Goal: Register for event/course

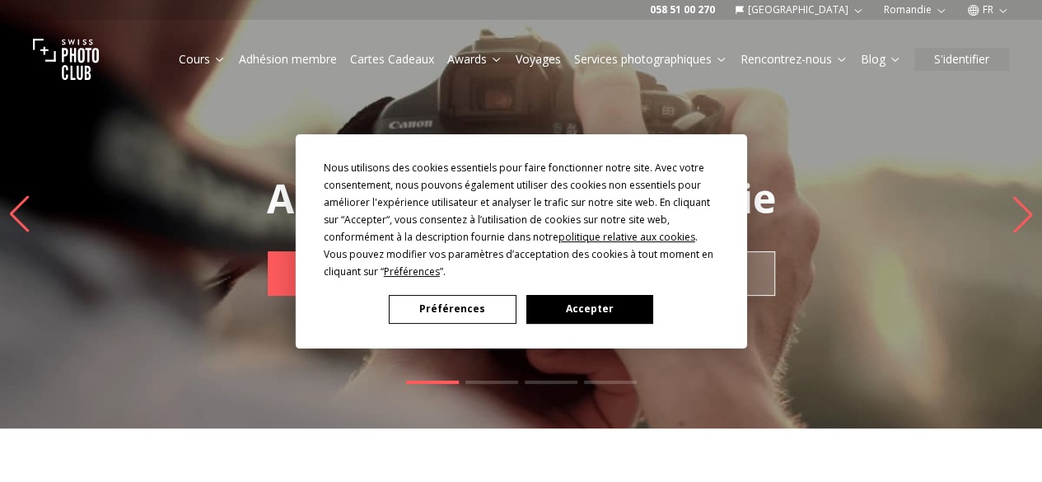
click at [427, 314] on button "Préférences" at bounding box center [452, 309] width 127 height 29
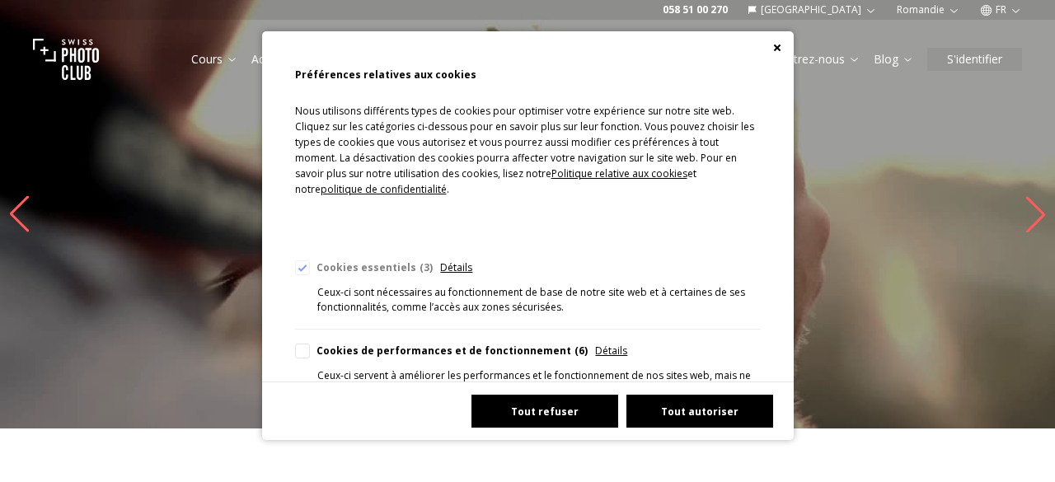
click at [536, 414] on button "Tout refuser" at bounding box center [544, 411] width 147 height 33
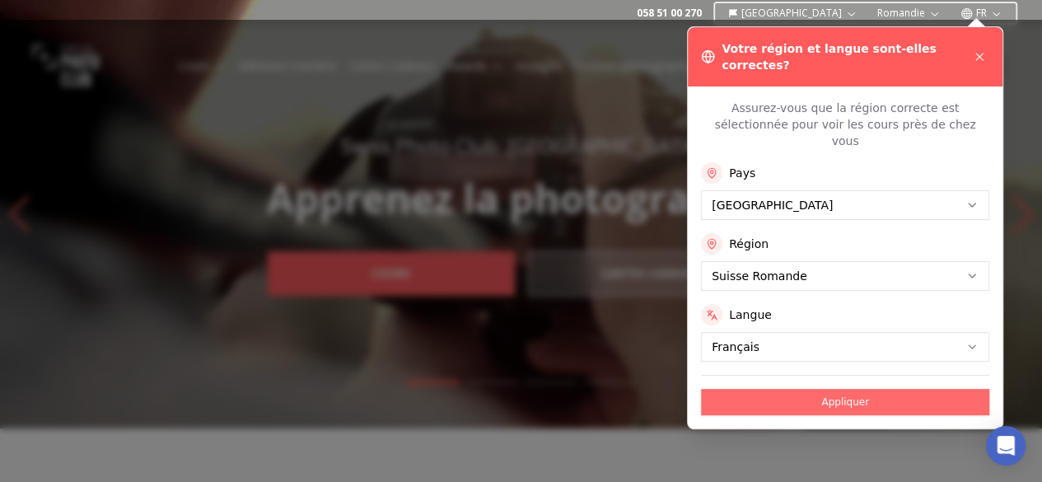
click at [742, 389] on button "Appliquer" at bounding box center [845, 402] width 288 height 26
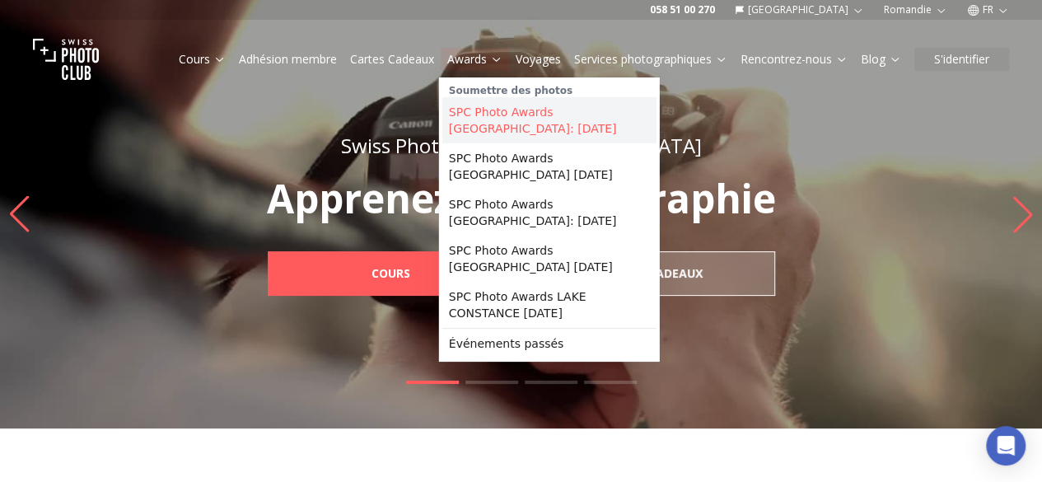
click at [481, 114] on link "SPC Photo Awards [GEOGRAPHIC_DATA]: [DATE]" at bounding box center [549, 120] width 214 height 46
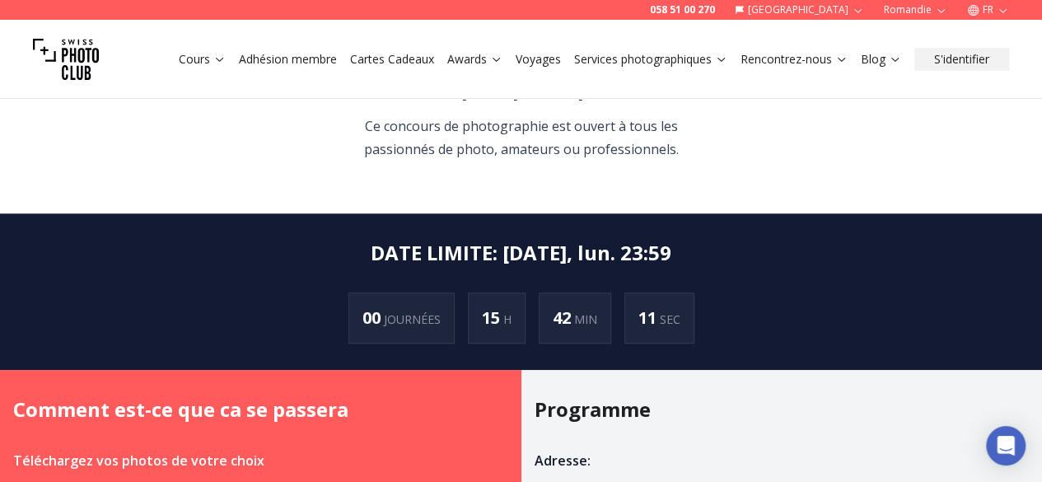
scroll to position [700, 0]
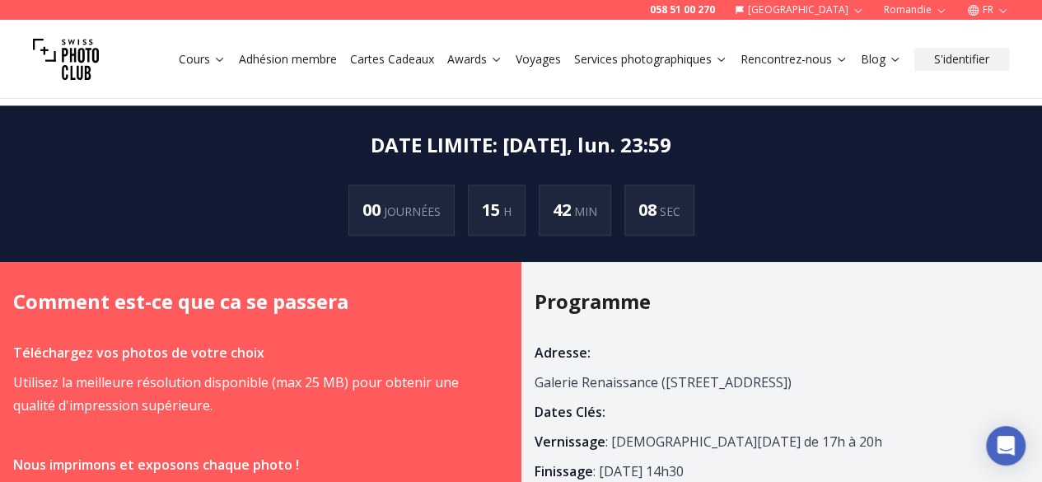
click at [481, 114] on section "DATE ​​LIMITE : sept. 29, lun. 23:59 00 JOURNÉES 15 H 42 MIN 08 SEC" at bounding box center [521, 183] width 1042 height 157
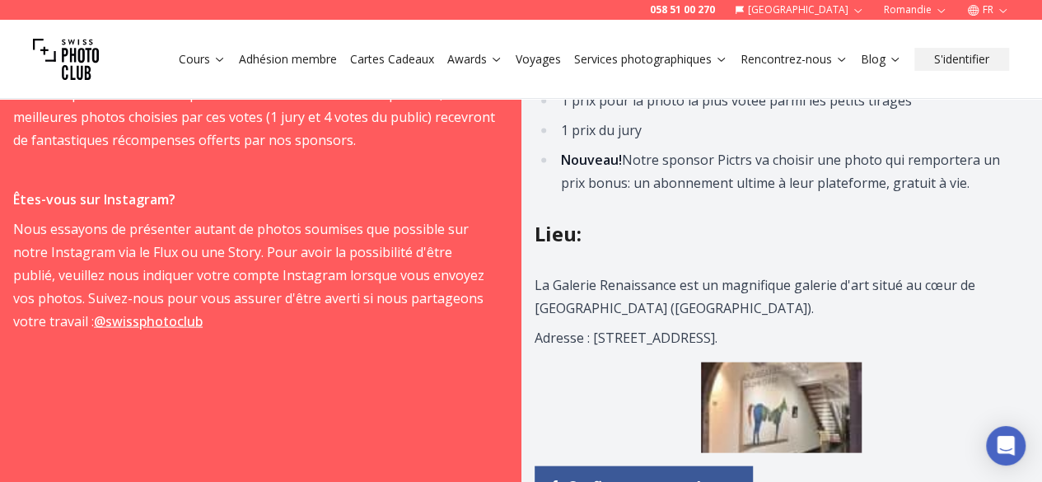
scroll to position [1614, 0]
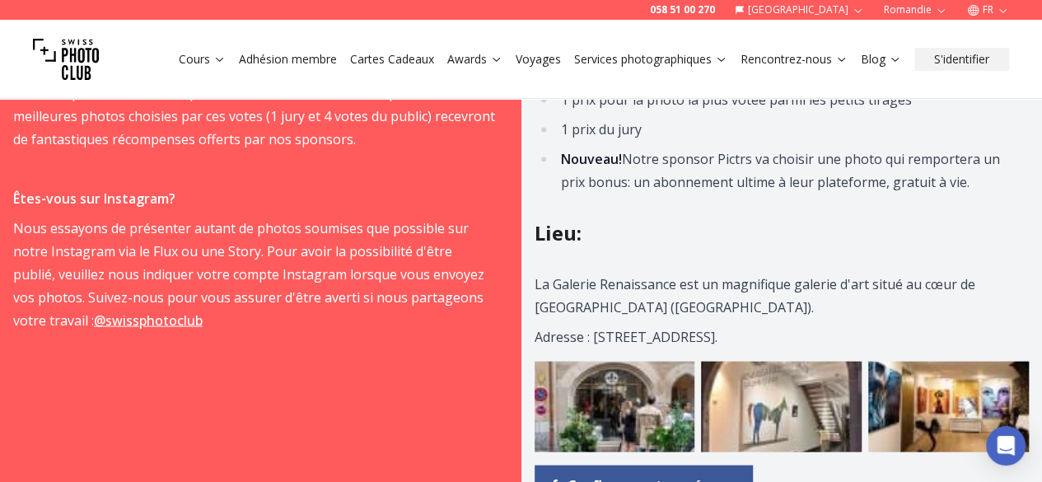
click at [460, 210] on p "Êtes-vous sur Instagram?" at bounding box center [254, 198] width 482 height 23
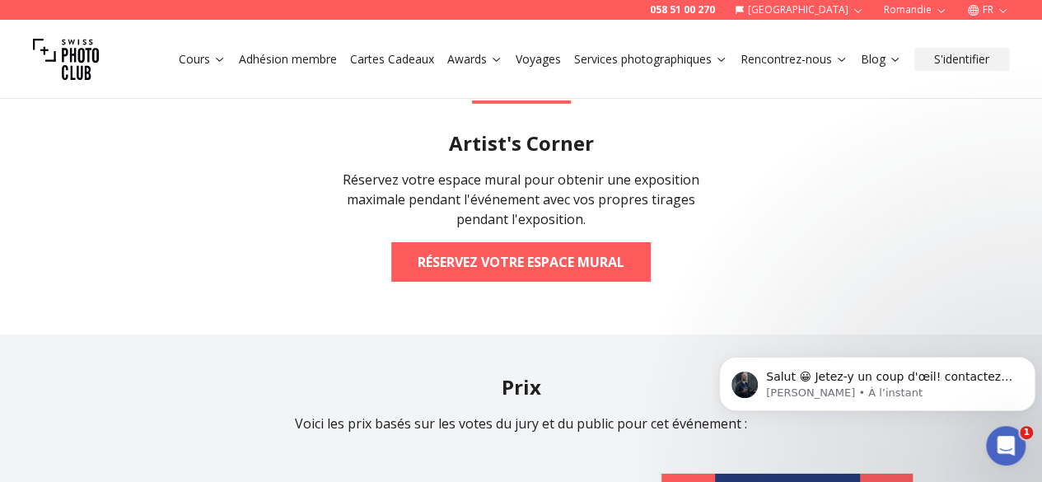
scroll to position [2595, 0]
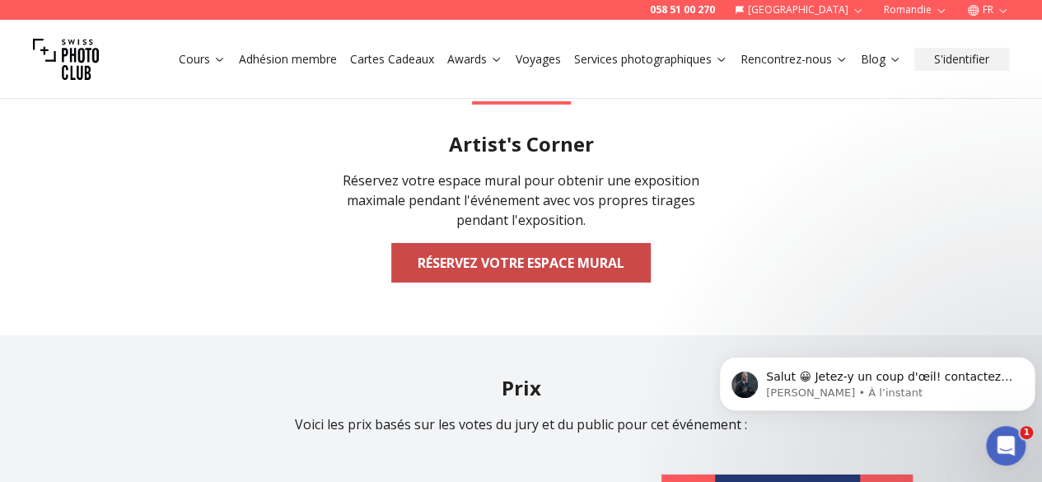
click at [518, 283] on link "Réservez votre espace mural" at bounding box center [521, 263] width 260 height 40
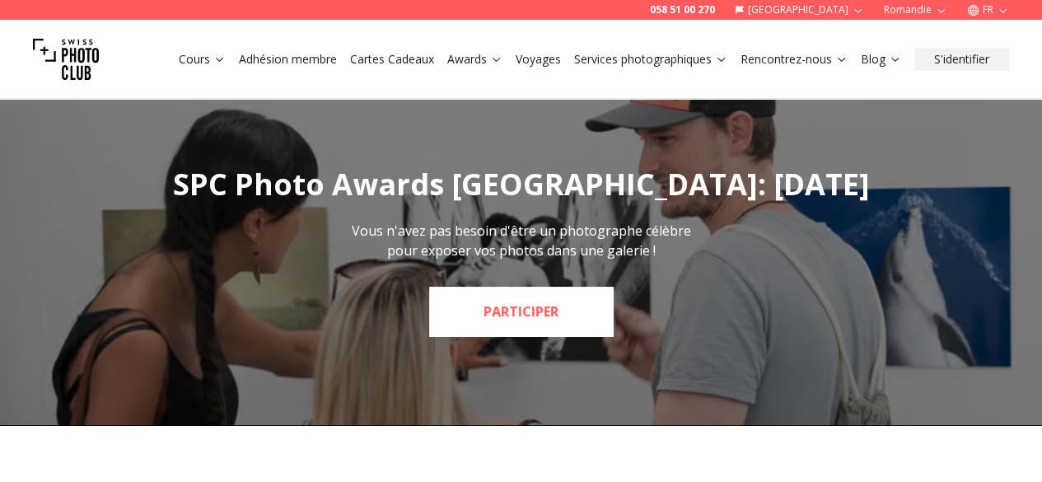
click at [496, 329] on link "PARTICIPER" at bounding box center [521, 311] width 184 height 49
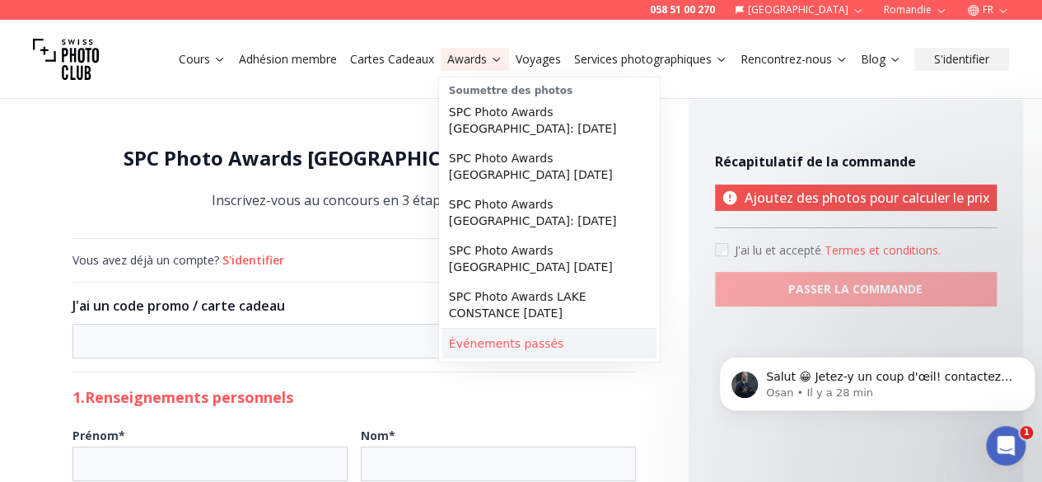
click at [517, 338] on link "Événements passés" at bounding box center [549, 344] width 214 height 30
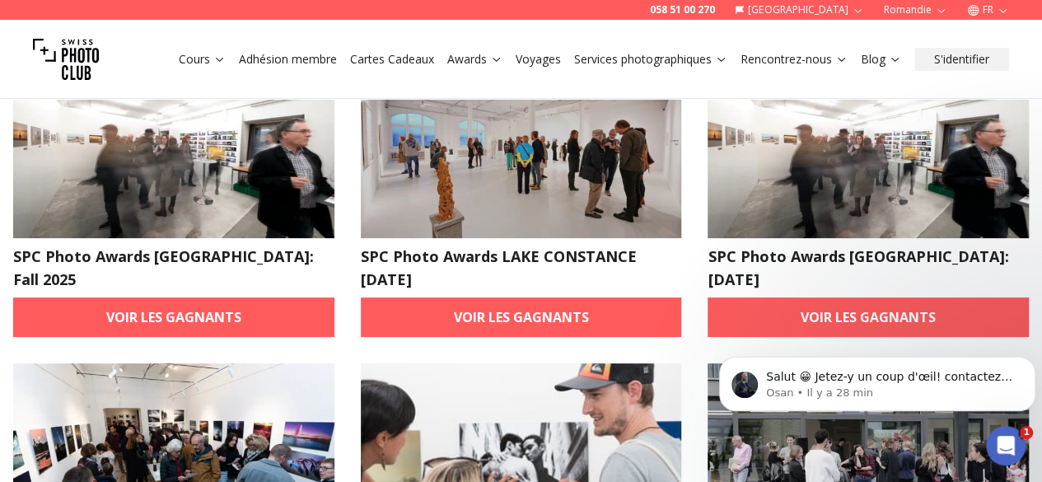
scroll to position [154, 0]
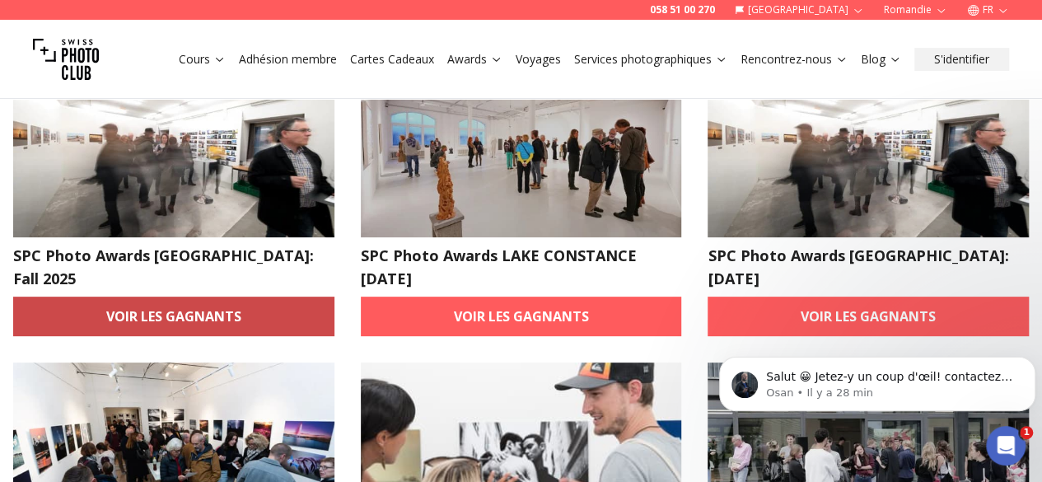
click at [175, 297] on link "Voir les gagnants" at bounding box center [173, 317] width 321 height 40
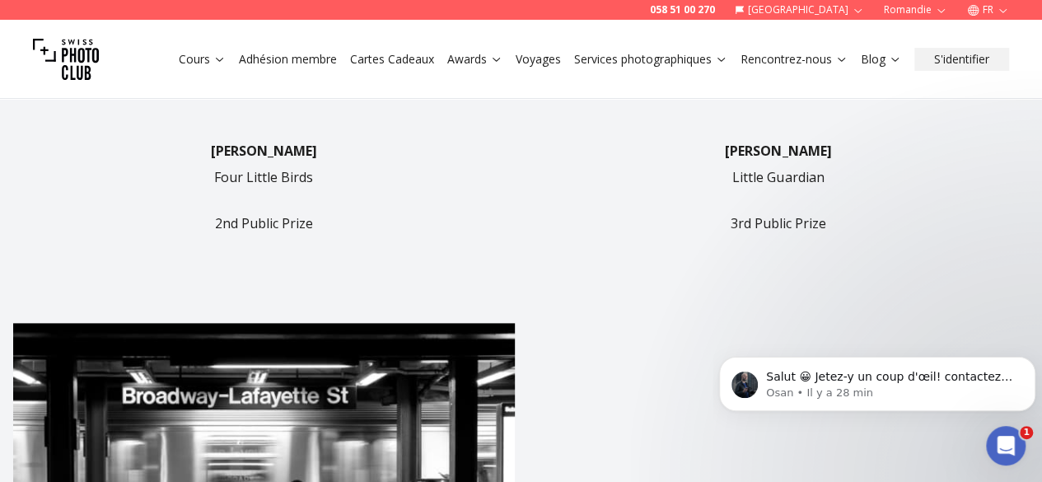
scroll to position [887, 0]
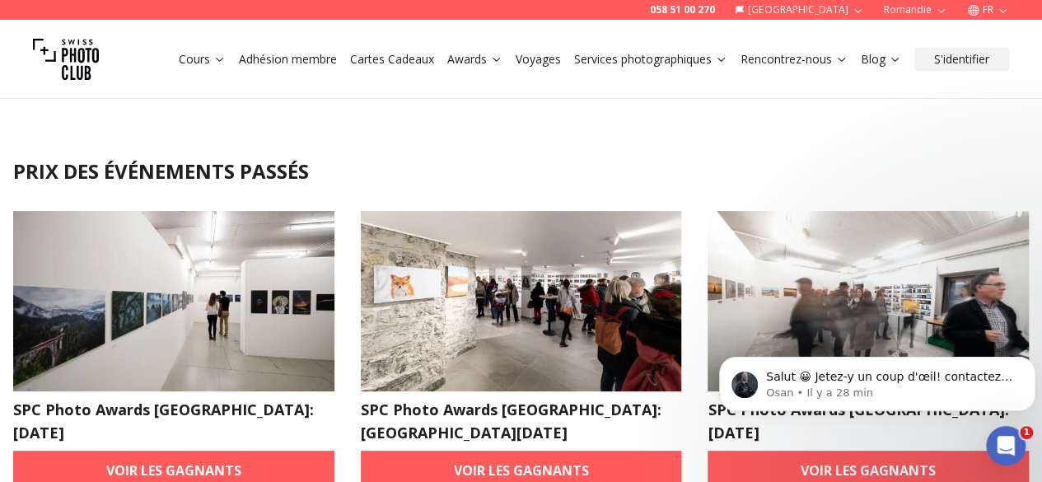
scroll to position [91, 0]
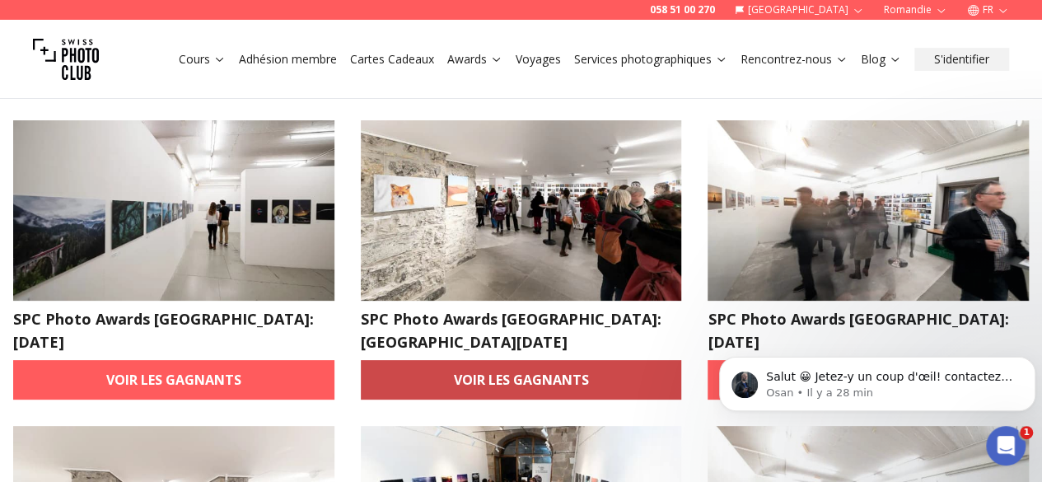
click at [447, 360] on link "Voir les gagnants" at bounding box center [521, 380] width 321 height 40
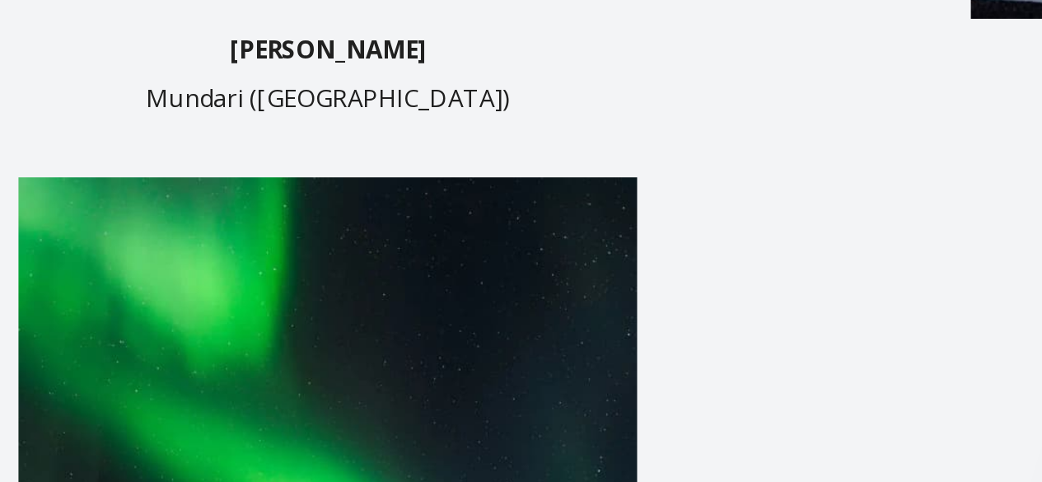
scroll to position [1045, 0]
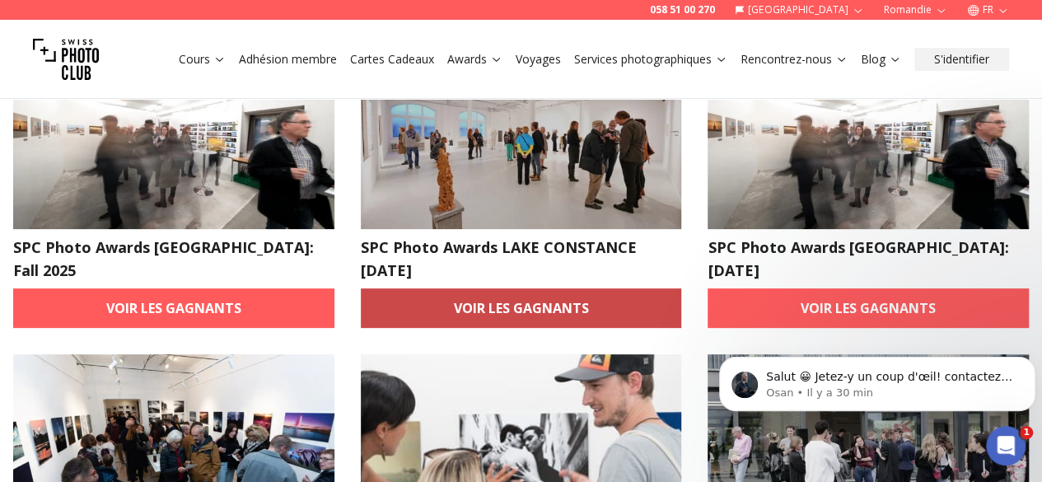
scroll to position [163, 0]
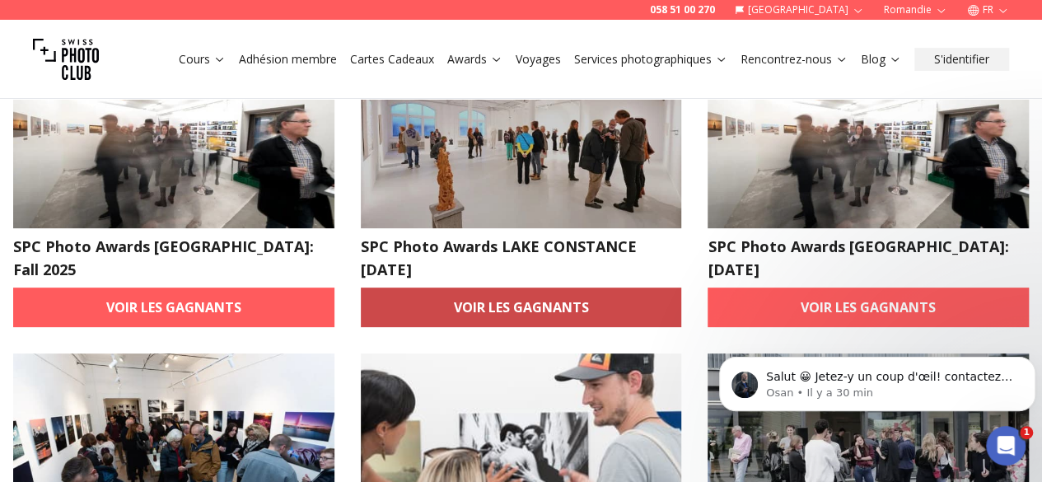
click at [491, 317] on link "Voir les gagnants" at bounding box center [521, 308] width 321 height 40
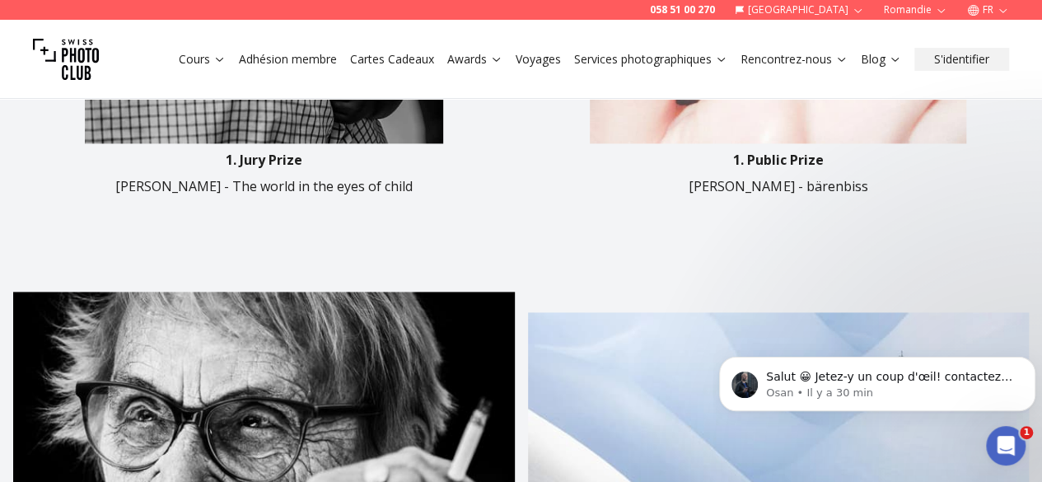
scroll to position [1022, 0]
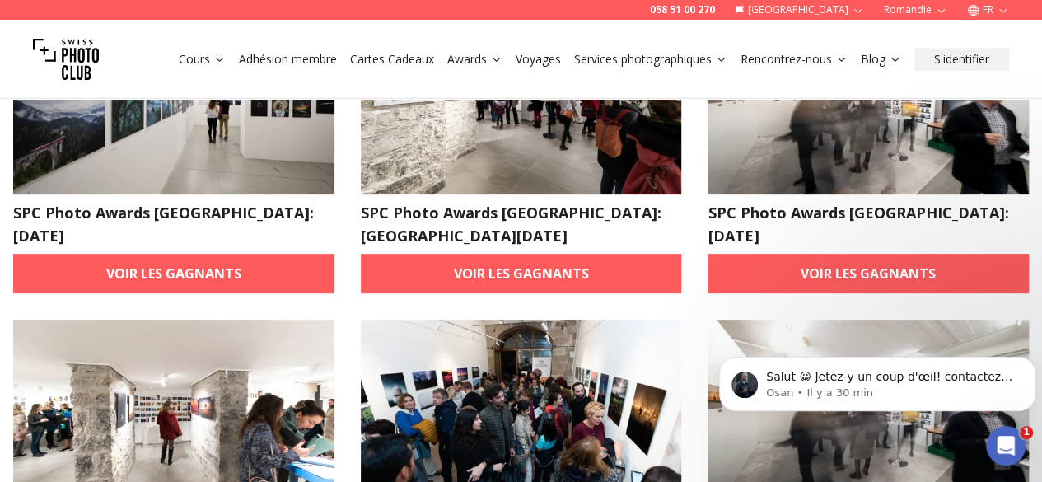
scroll to position [195, 0]
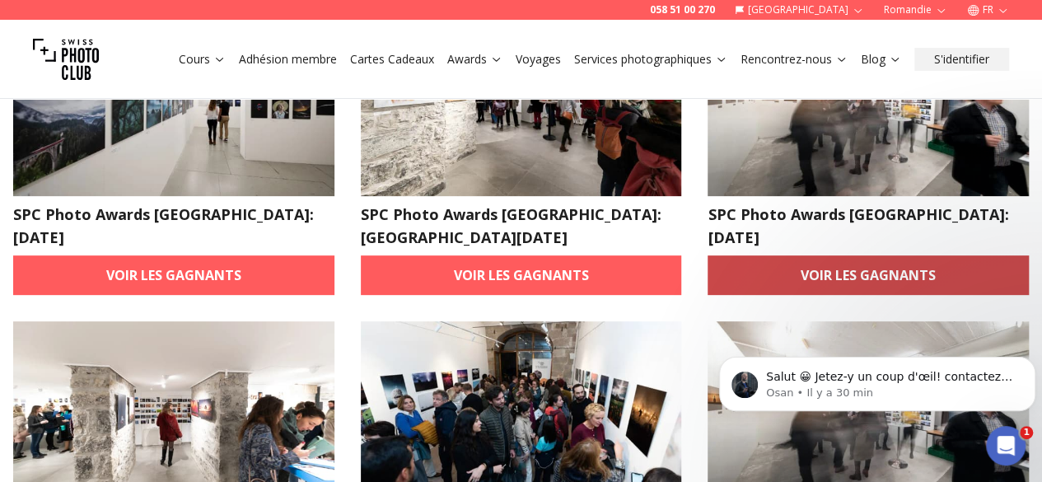
click at [783, 255] on link "Voir les gagnants" at bounding box center [868, 275] width 321 height 40
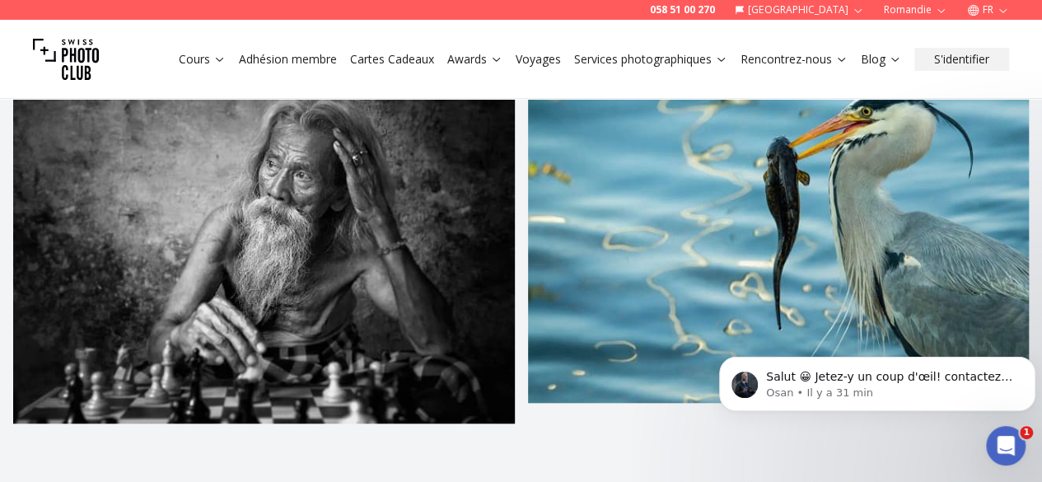
scroll to position [549, 0]
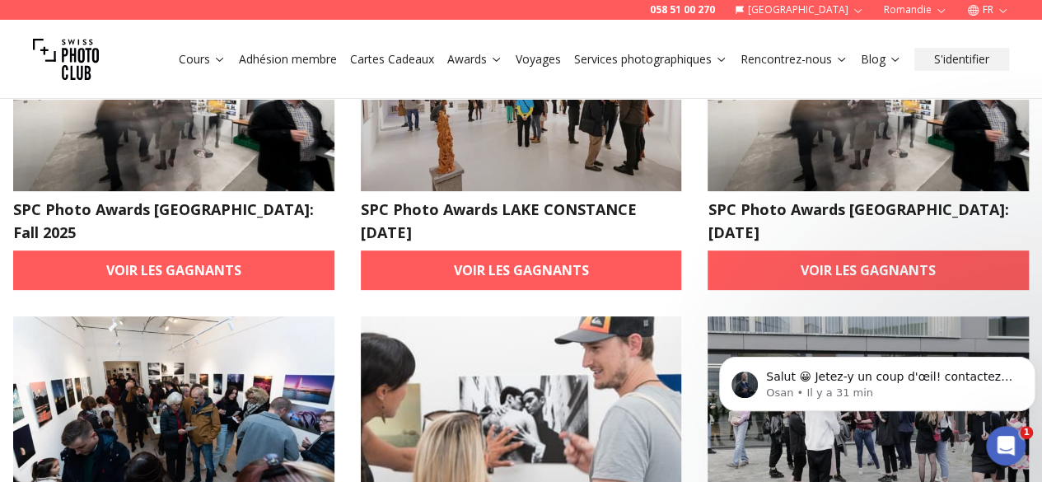
scroll to position [410, 0]
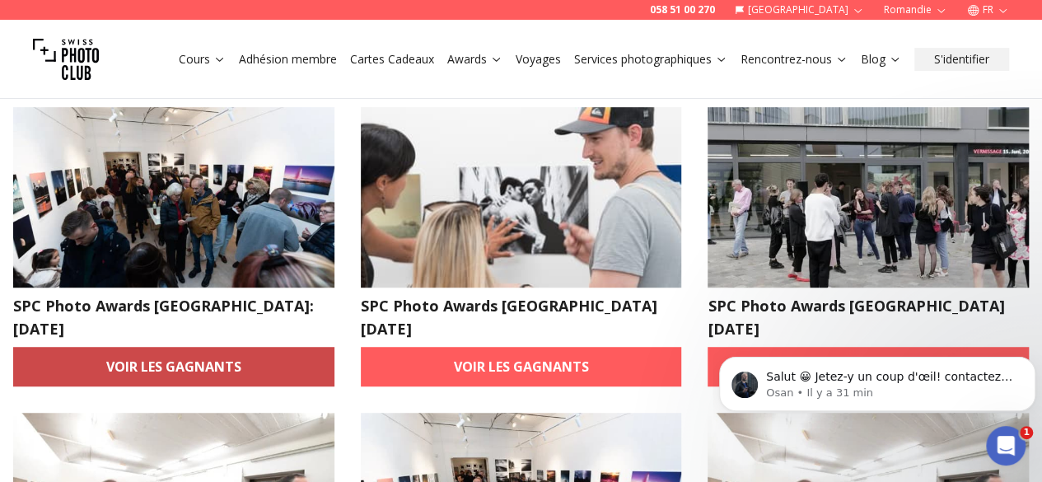
click at [302, 347] on link "Voir les gagnants" at bounding box center [173, 367] width 321 height 40
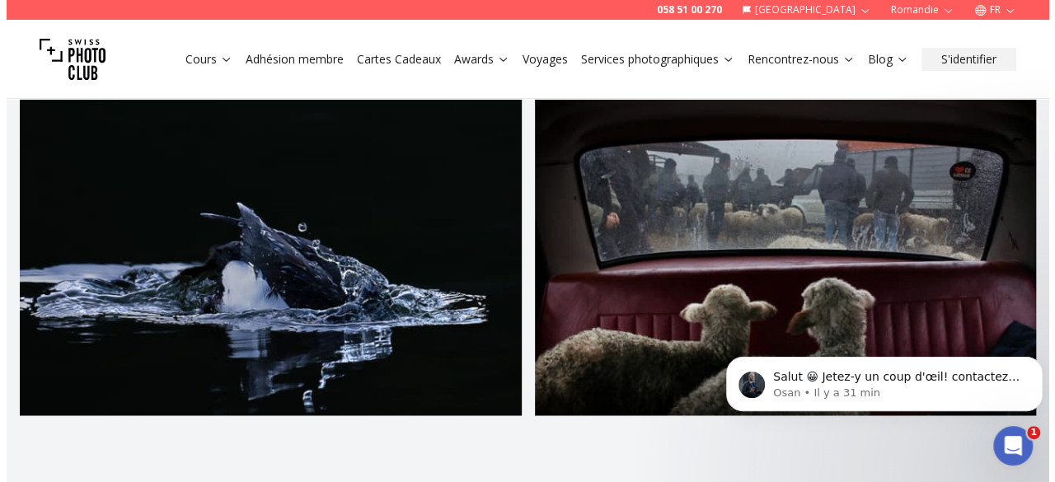
scroll to position [1186, 0]
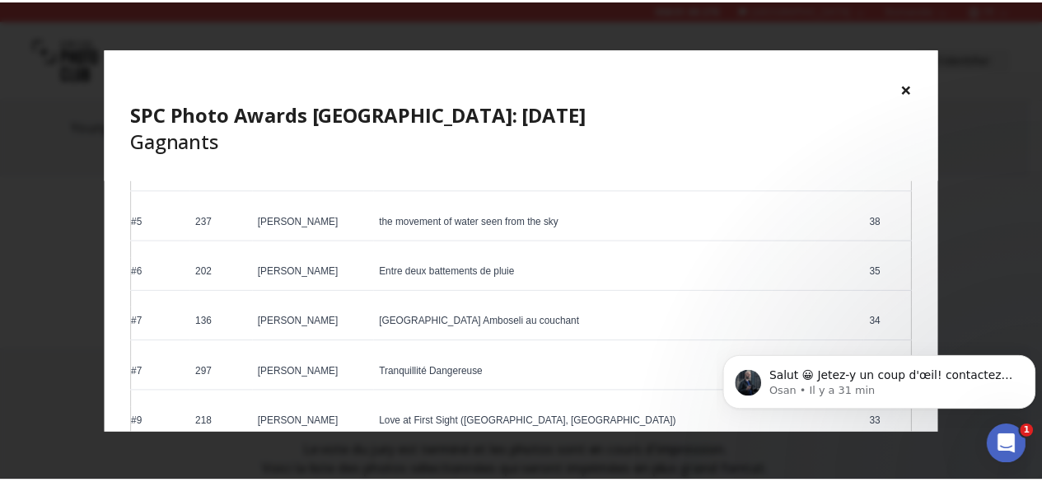
scroll to position [384, 0]
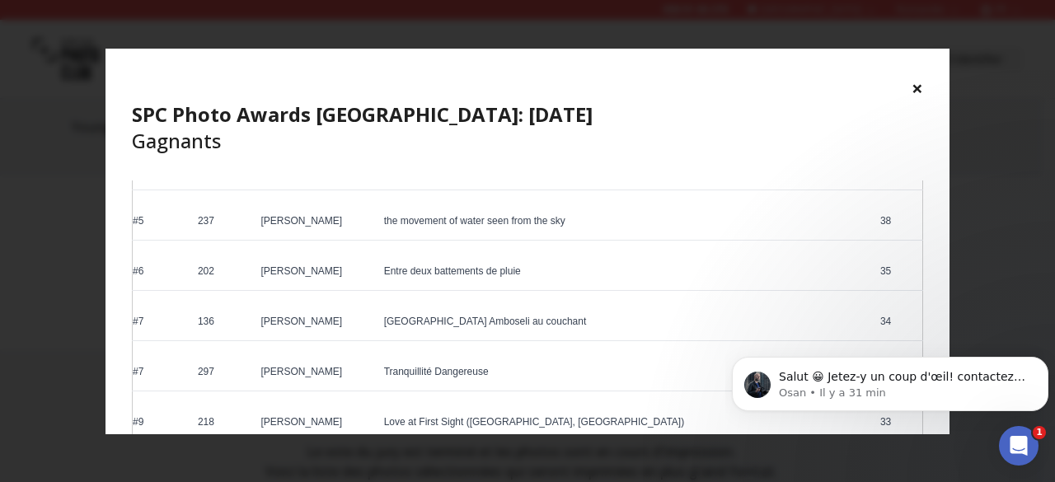
click at [916, 83] on button "×" at bounding box center [917, 88] width 12 height 26
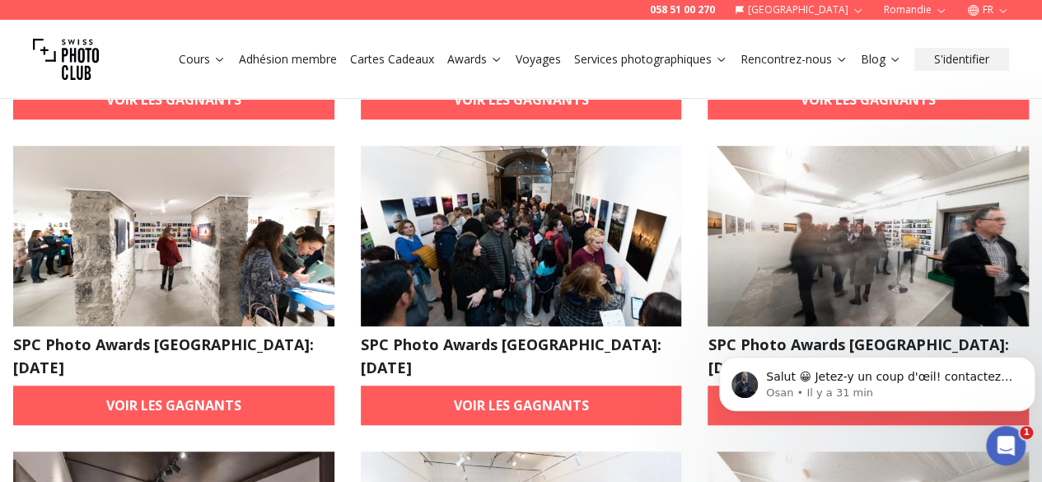
scroll to position [372, 0]
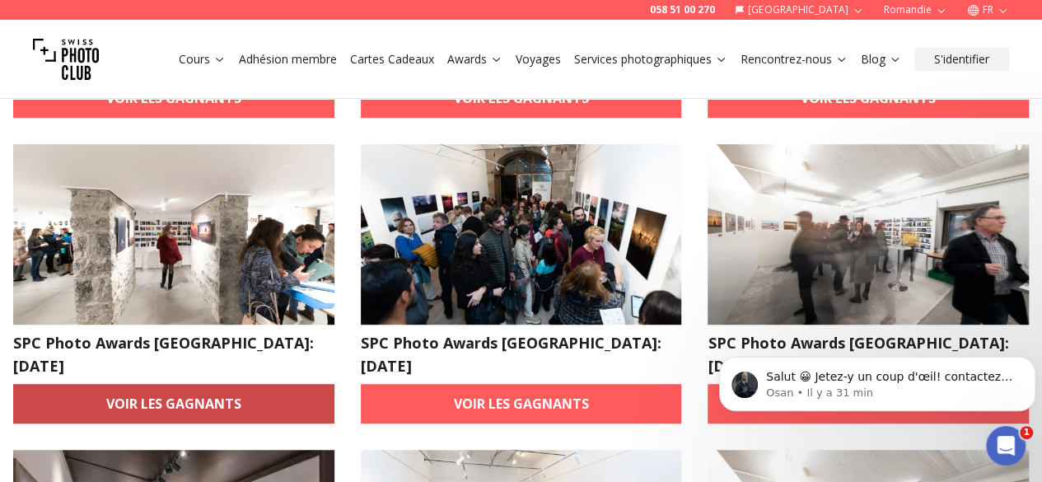
click at [166, 384] on link "Voir les gagnants" at bounding box center [173, 404] width 321 height 40
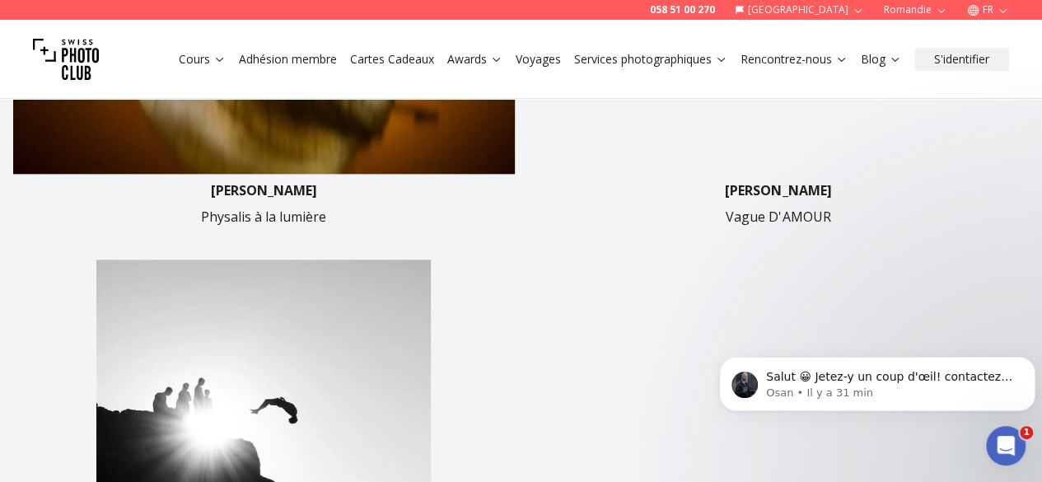
scroll to position [853, 0]
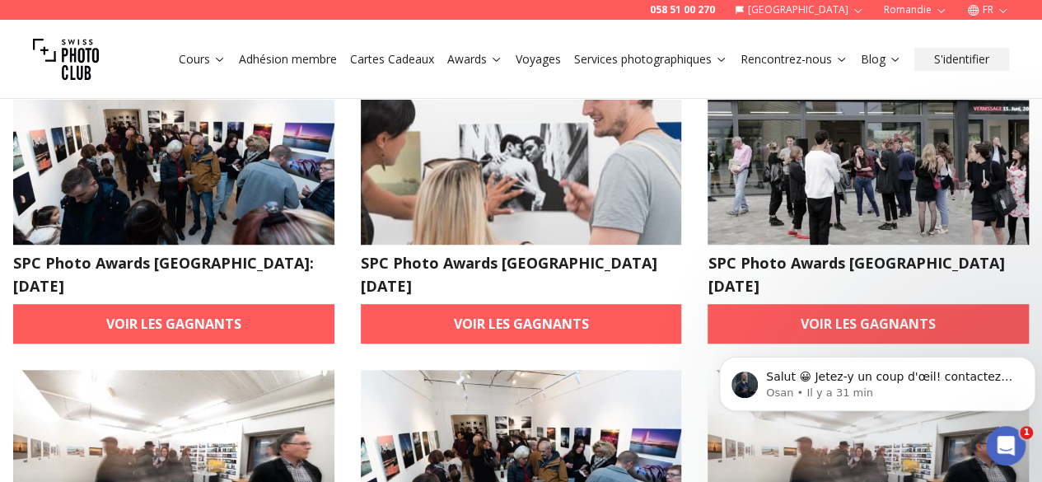
scroll to position [459, 0]
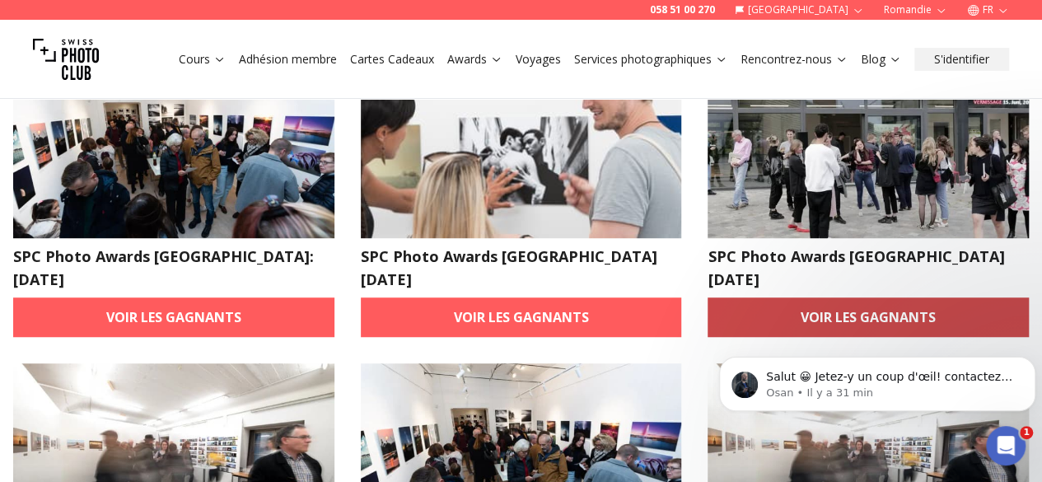
click at [750, 297] on link "Voir les gagnants" at bounding box center [868, 317] width 321 height 40
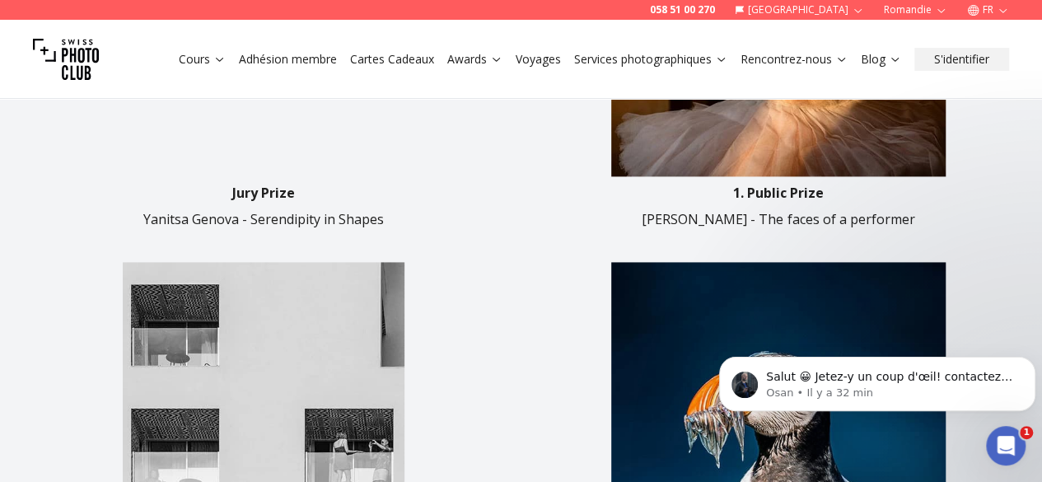
scroll to position [1050, 0]
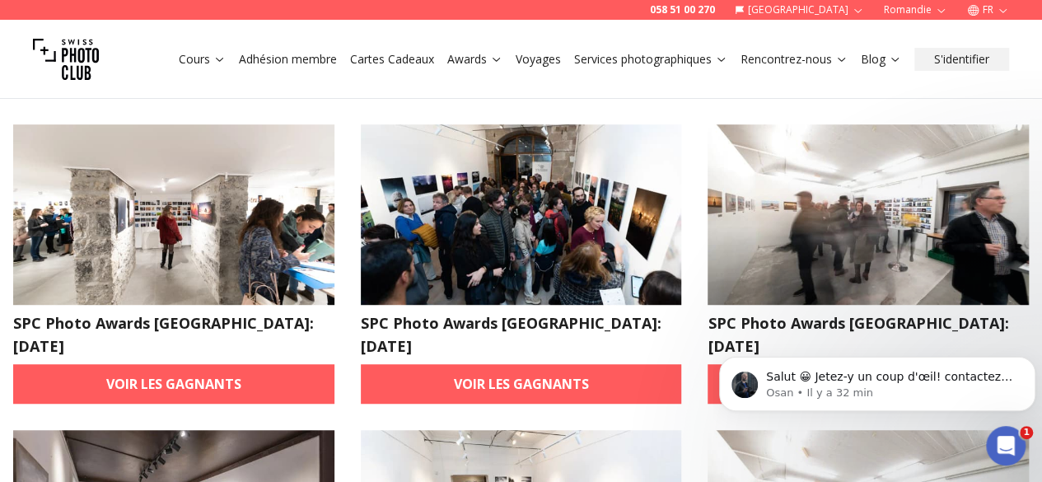
scroll to position [393, 0]
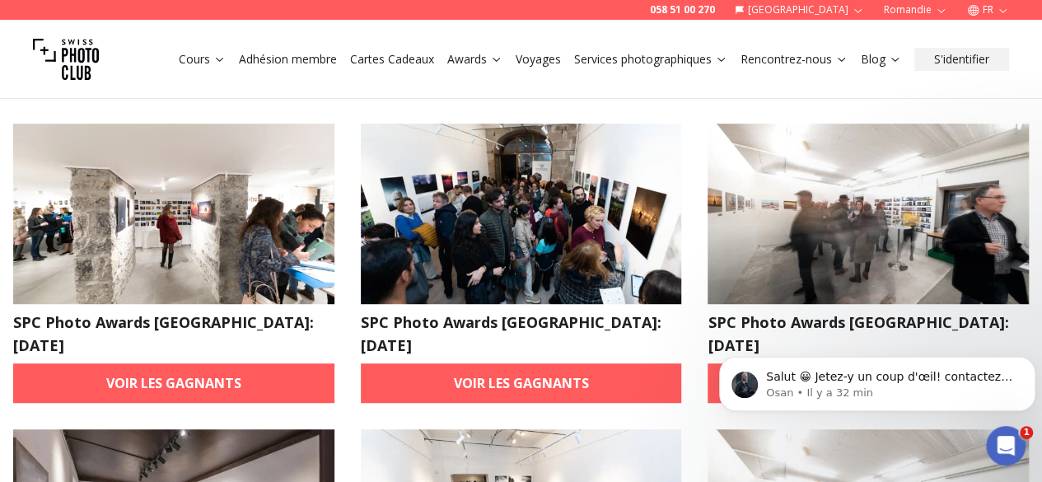
click at [752, 334] on body "Salut 😀 Jetez-y un coup d'œil! contactez-nous pour plus d'informations. [GEOGRA…" at bounding box center [877, 380] width 316 height 102
click at [822, 327] on html "Salut 😀 Jetez-y un coup d'œil! contactez-nous pour plus d'informations. [GEOGRA…" at bounding box center [878, 379] width 330 height 115
click at [779, 335] on body "Salut 😀 Jetez-y un coup d'œil! contactez-nous pour plus d'informations. [GEOGRA…" at bounding box center [877, 380] width 316 height 102
click at [791, 336] on body "Salut 😀 Jetez-y un coup d'œil! contactez-nous pour plus d'informations. [GEOGRA…" at bounding box center [877, 380] width 316 height 102
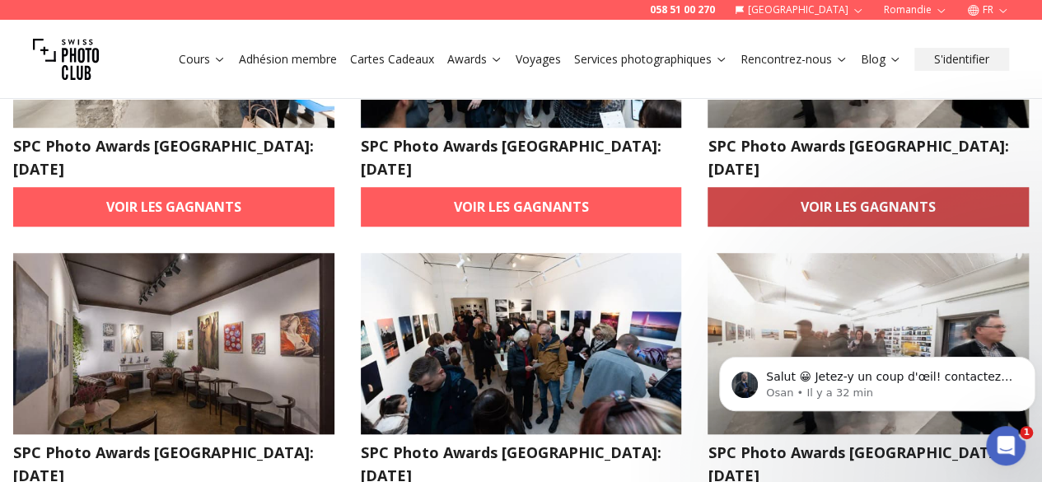
click at [795, 187] on link "Voir les gagnants" at bounding box center [868, 207] width 321 height 40
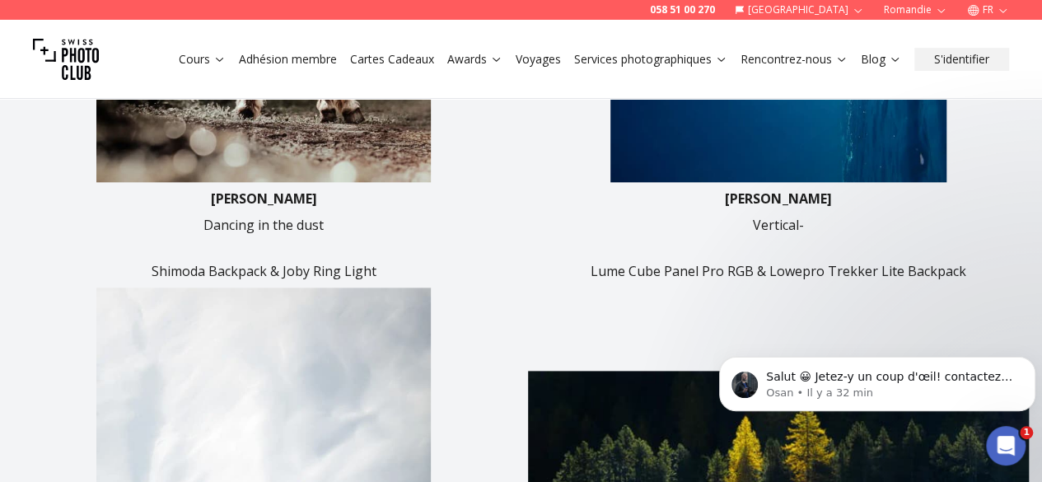
scroll to position [871, 0]
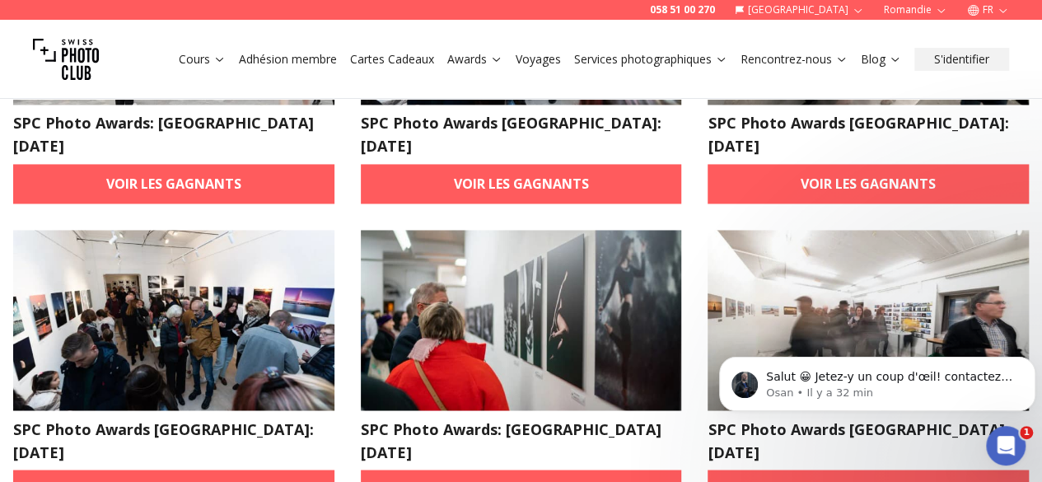
scroll to position [1228, 0]
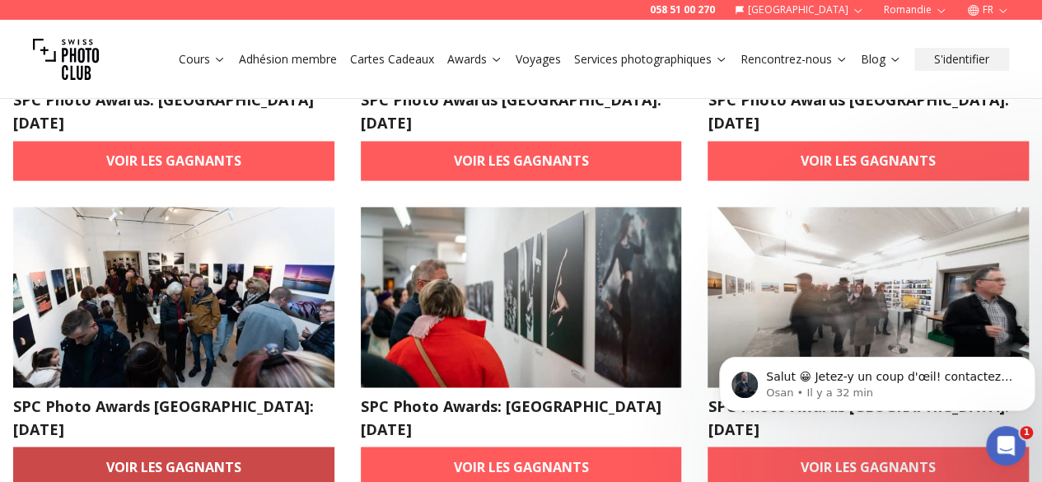
click at [175, 447] on link "Voir les gagnants" at bounding box center [173, 467] width 321 height 40
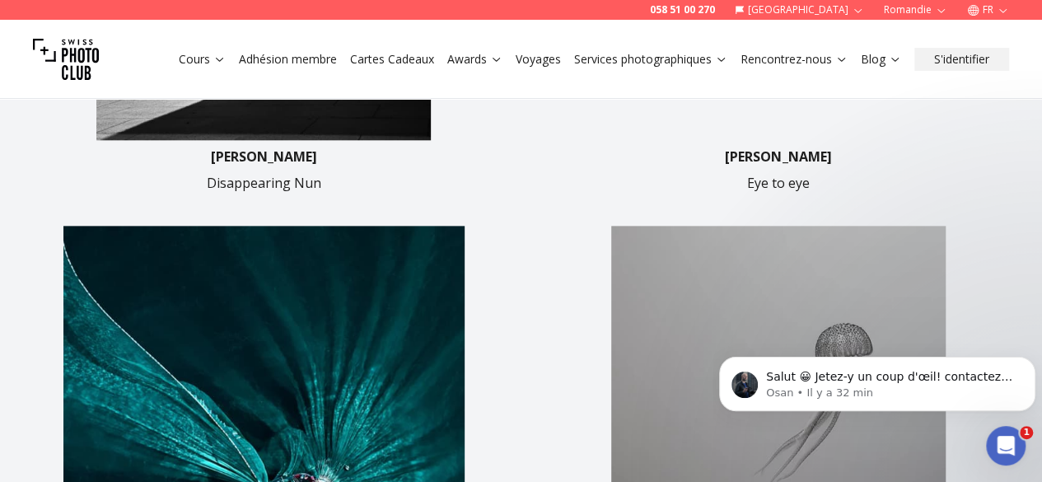
scroll to position [1142, 0]
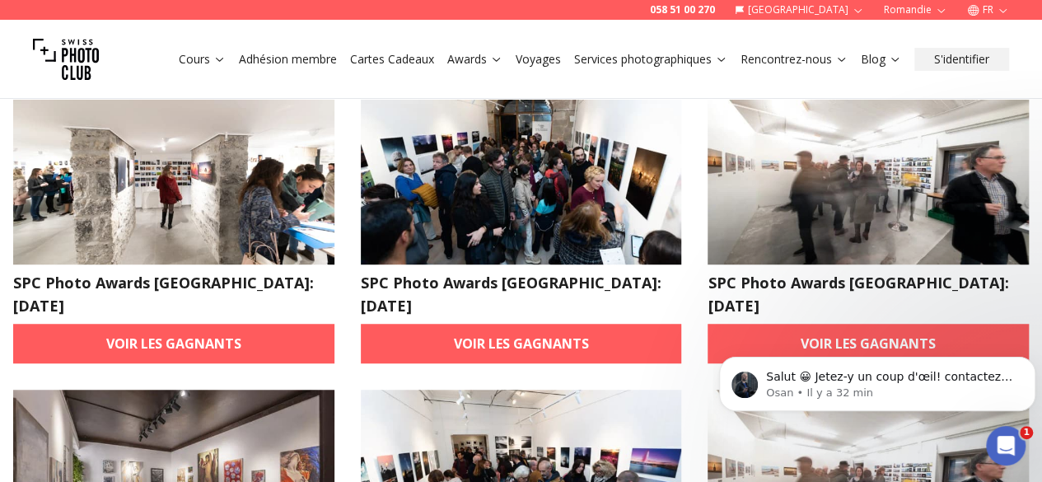
scroll to position [646, 0]
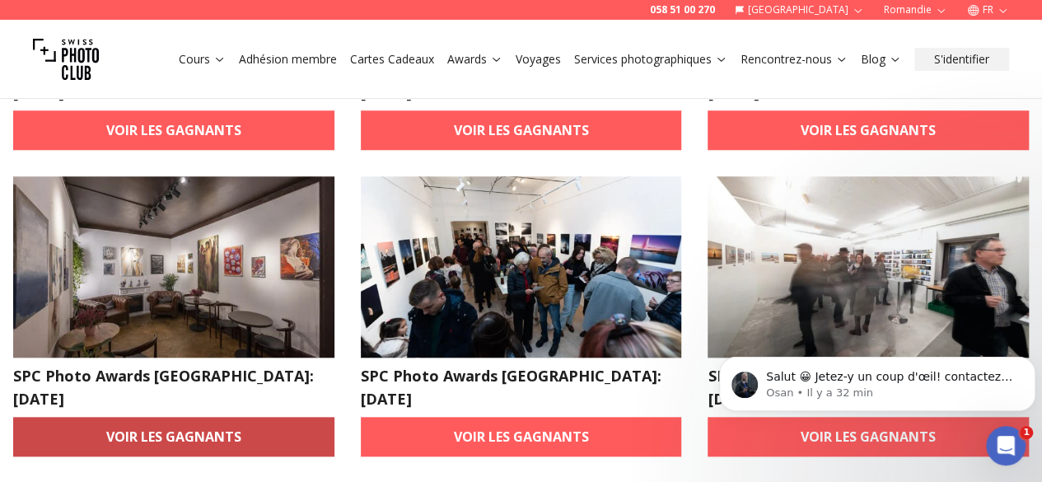
click at [141, 417] on link "Voir les gagnants" at bounding box center [173, 437] width 321 height 40
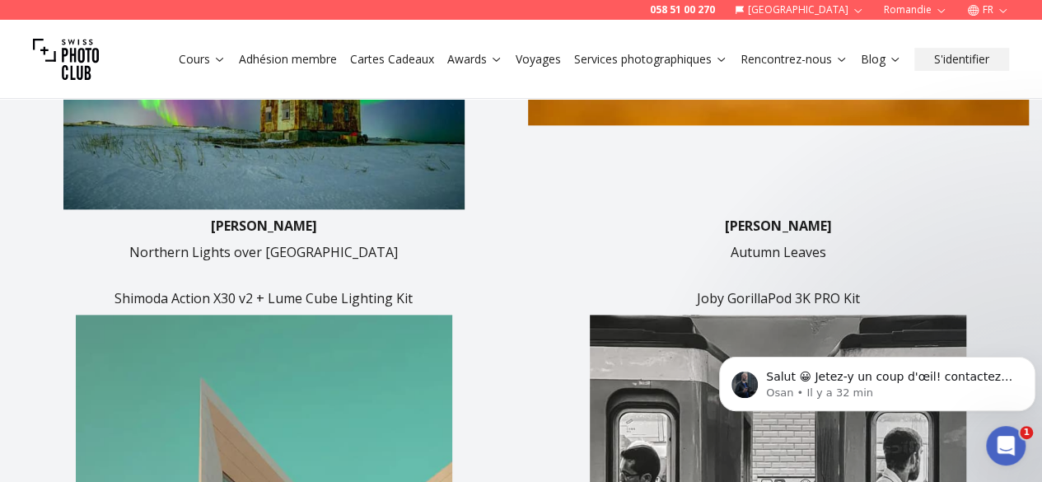
scroll to position [840, 0]
